Goal: Task Accomplishment & Management: Manage account settings

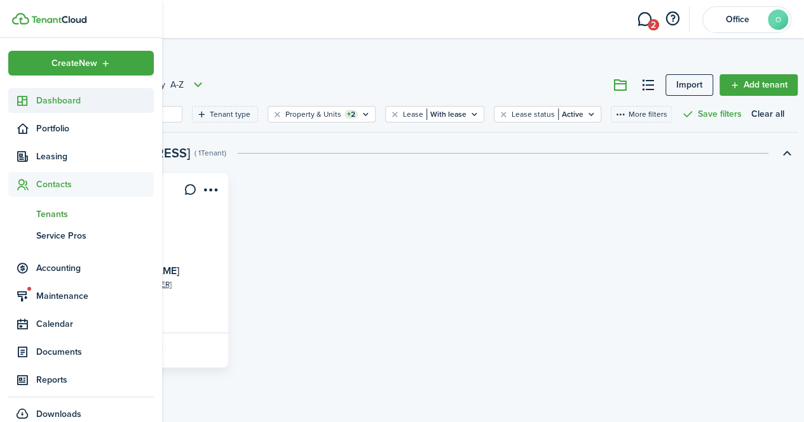
click at [43, 97] on span "Dashboard" at bounding box center [95, 100] width 118 height 13
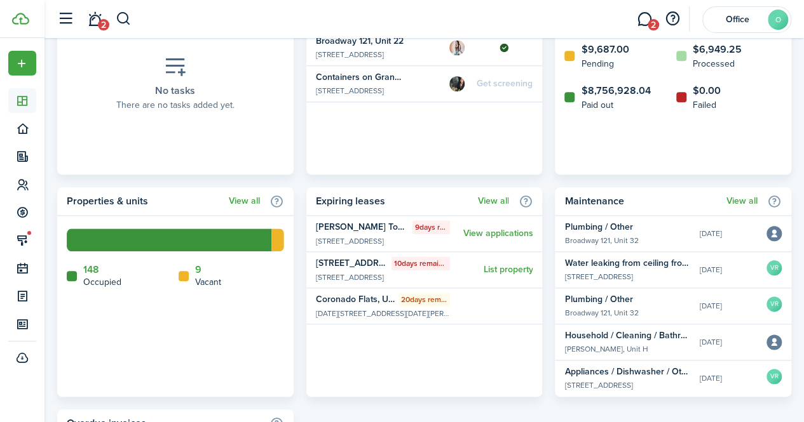
scroll to position [612, 0]
click at [490, 201] on link "View all" at bounding box center [492, 201] width 31 height 10
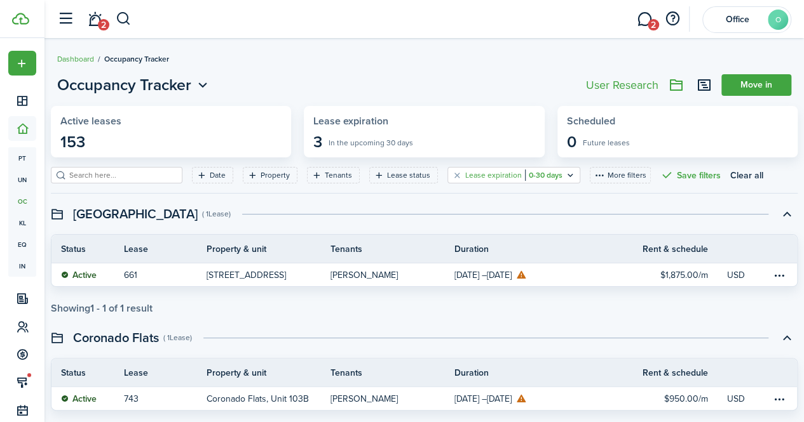
click at [565, 171] on icon "Open filter" at bounding box center [570, 175] width 11 height 10
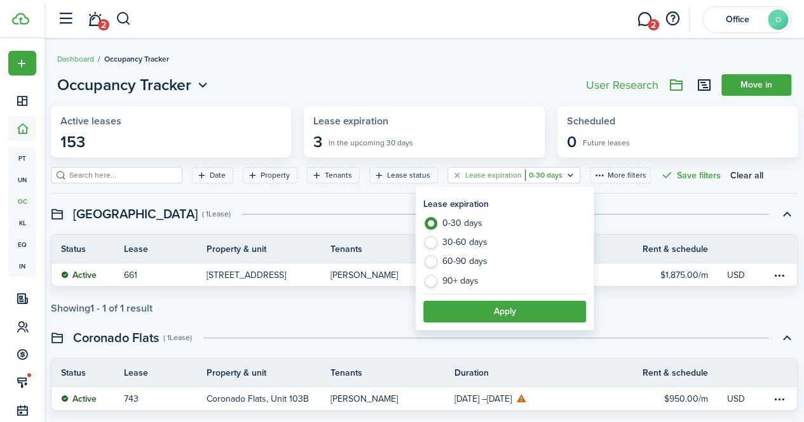
click at [462, 264] on label "60-90 days" at bounding box center [504, 264] width 163 height 19
radio input "false"
radio input "true"
click at [457, 308] on button "Apply" at bounding box center [504, 312] width 163 height 22
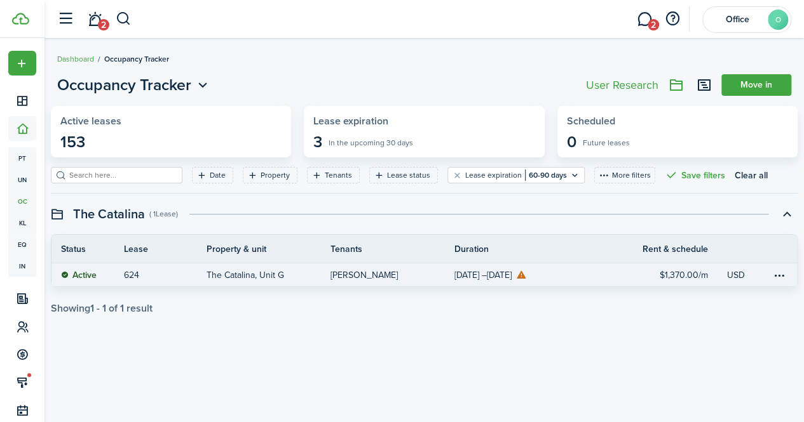
click at [367, 275] on table-info-title "[PERSON_NAME]" at bounding box center [363, 275] width 67 height 13
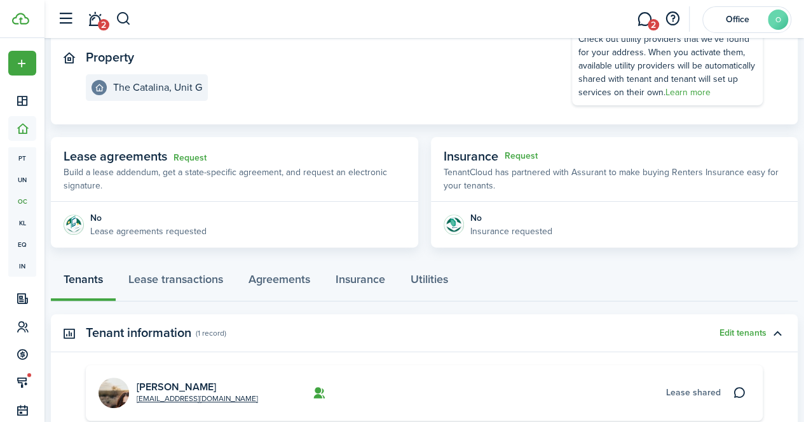
scroll to position [140, 0]
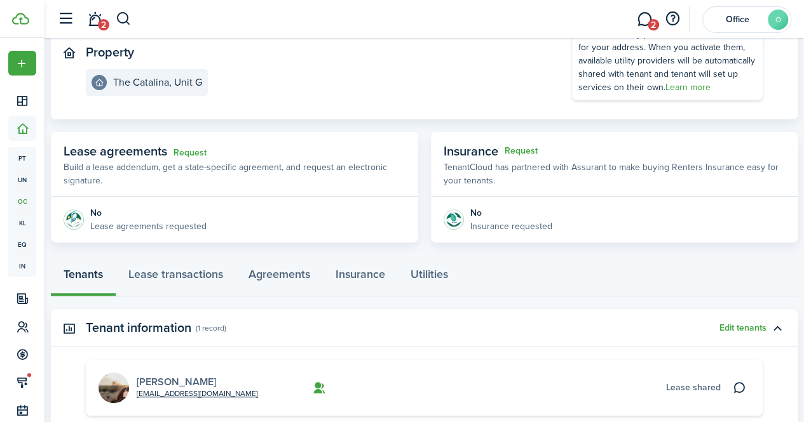
click at [161, 383] on link "[PERSON_NAME]" at bounding box center [176, 382] width 79 height 15
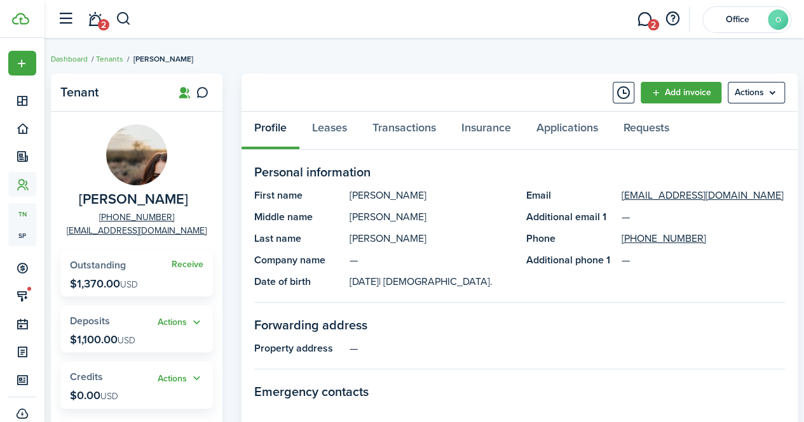
click at [93, 197] on span "[PERSON_NAME]" at bounding box center [133, 200] width 109 height 16
copy span "[PERSON_NAME]"
